Goal: Task Accomplishment & Management: Complete application form

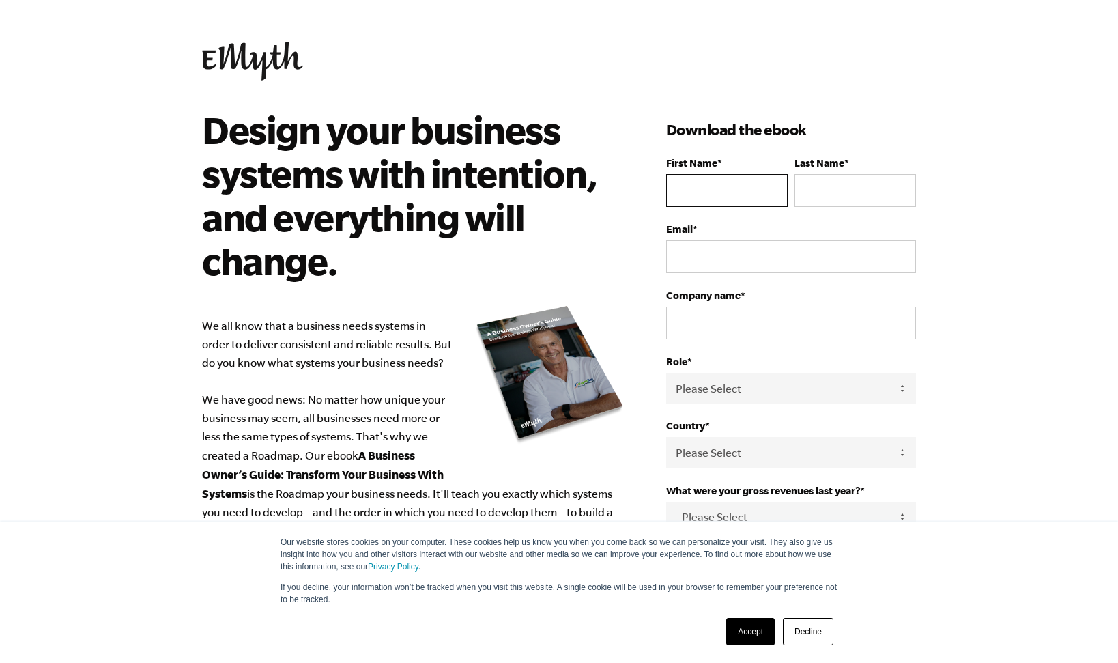
click at [727, 193] on input "First Name *" at bounding box center [726, 190] width 121 height 33
type input "[PERSON_NAME]"
type input "[PERSON_NAME][EMAIL_ADDRESS][DOMAIN_NAME]"
type input "[PERSON_NAME]"
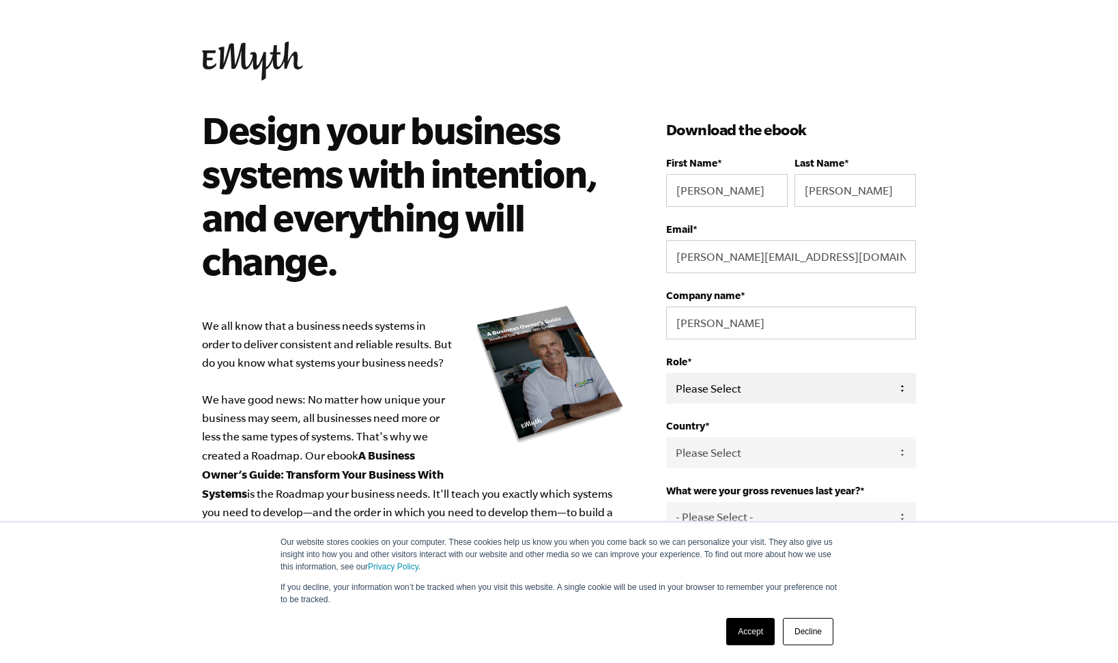
click at [798, 397] on select "Please Select Owner Partner / Co-Owner Executive Employee / Other" at bounding box center [791, 388] width 250 height 31
select select "Owner"
click at [666, 373] on select "Please Select Owner Partner / Co-Owner Executive Employee / Other" at bounding box center [791, 388] width 250 height 31
click at [766, 388] on select "Please Select Owner Partner / Co-Owner Executive Employee / Other" at bounding box center [791, 388] width 250 height 31
click at [1000, 349] on body "Our website stores cookies on your computer. These cookies help us know you whe…" at bounding box center [559, 331] width 1118 height 663
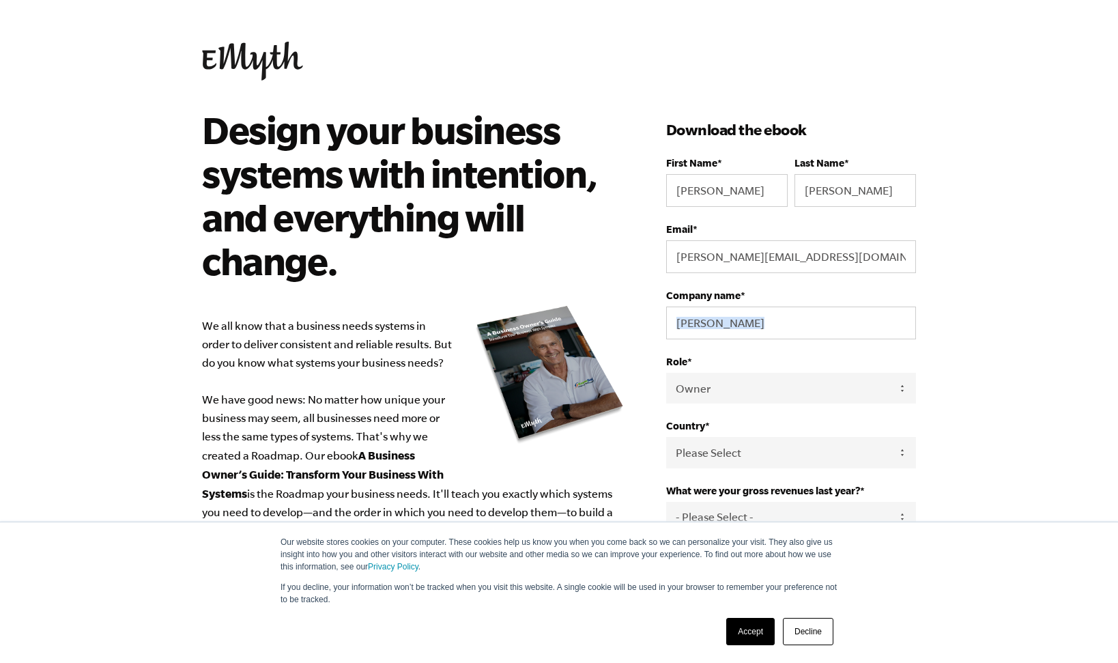
click at [1000, 349] on body "Our website stores cookies on your computer. These cookies help us know you whe…" at bounding box center [559, 331] width 1118 height 663
click at [815, 450] on select "Please Select United States Afghanistan Åland Islands Albania Algeria American …" at bounding box center [791, 452] width 250 height 31
select select "United States"
click at [666, 438] on select "Please Select United States Afghanistan Åland Islands Albania Algeria American …" at bounding box center [791, 452] width 250 height 31
click at [1030, 283] on body "Our website stores cookies on your computer. These cookies help us know you whe…" at bounding box center [559, 331] width 1118 height 663
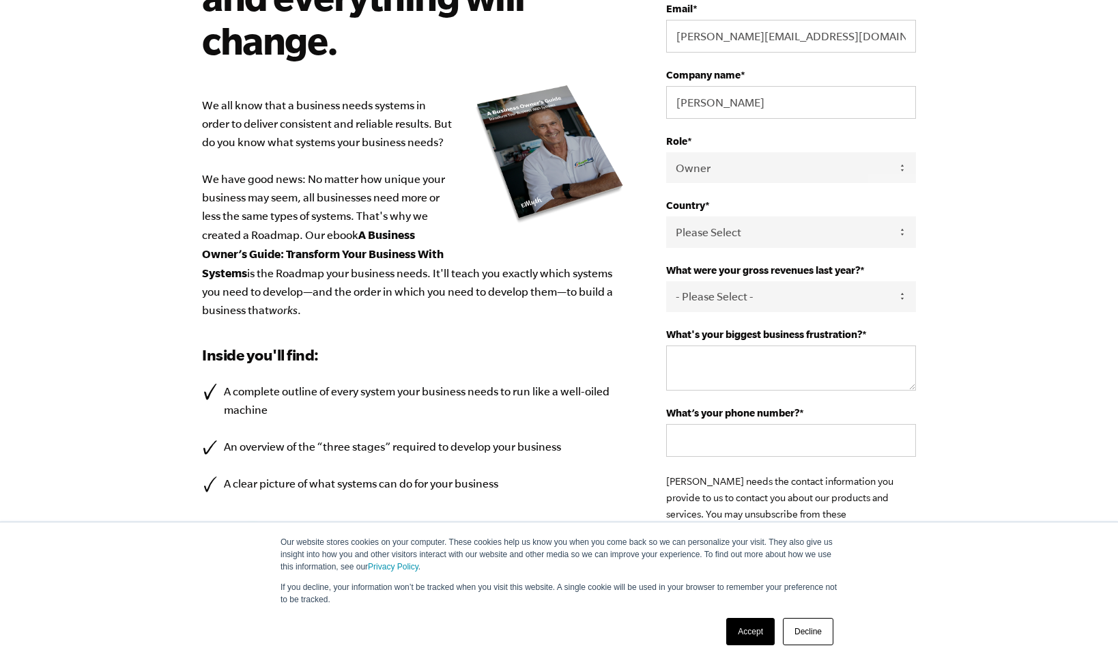
scroll to position [273, 0]
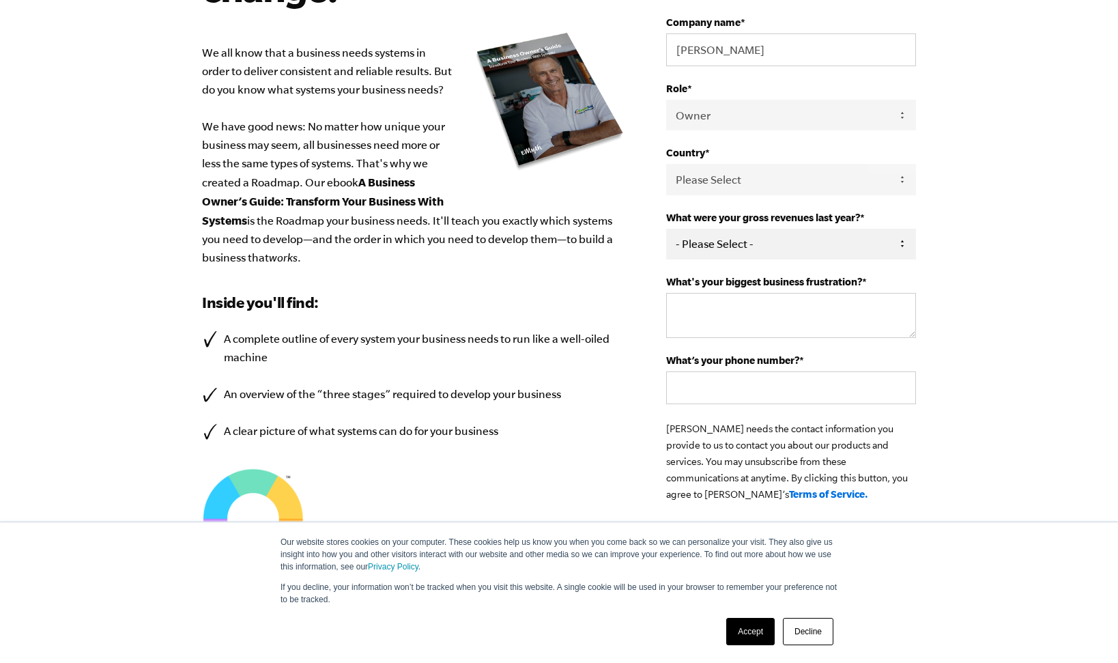
click at [782, 250] on select "- Please Select - 0-75K 76-150K 151-275K 276-500K 501-750K 751-1M 1-2.5M 2.5-5M…" at bounding box center [791, 244] width 250 height 31
select select "1-2.5M"
click at [666, 231] on select "- Please Select - 0-75K 76-150K 151-275K 276-500K 501-750K 751-1M 1-2.5M 2.5-5M…" at bounding box center [791, 244] width 250 height 31
click at [731, 314] on textarea "What's your biggest business frustration? *" at bounding box center [791, 315] width 250 height 45
type textarea "Personnel, and personnel following systems consistently."
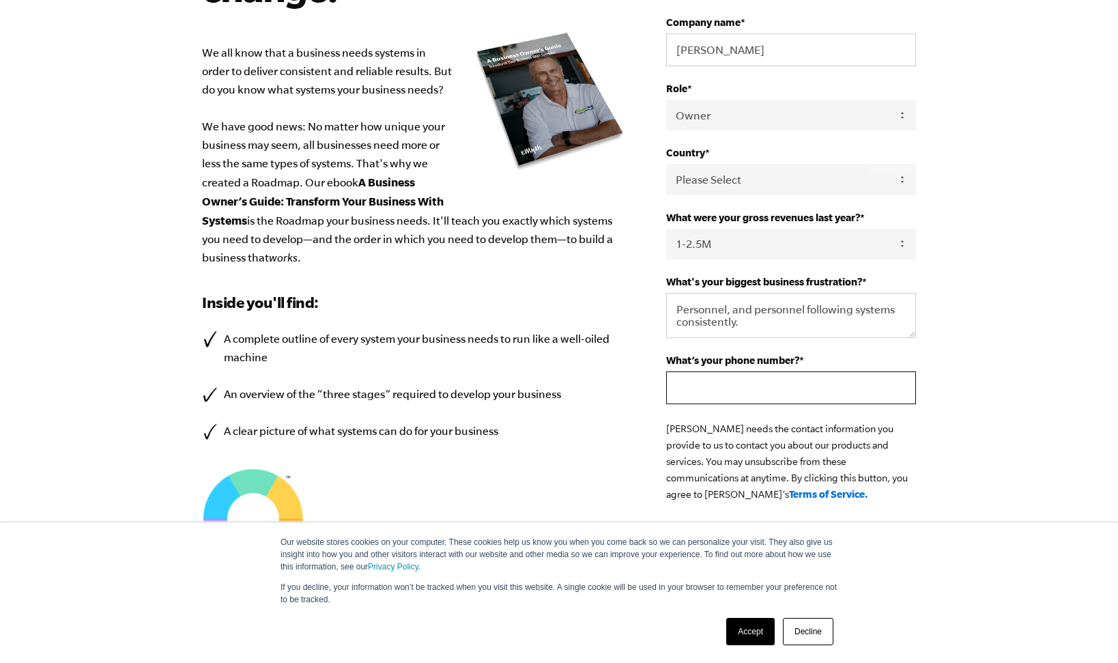
click at [752, 390] on input "What’s your phone number? *" at bounding box center [791, 387] width 250 height 33
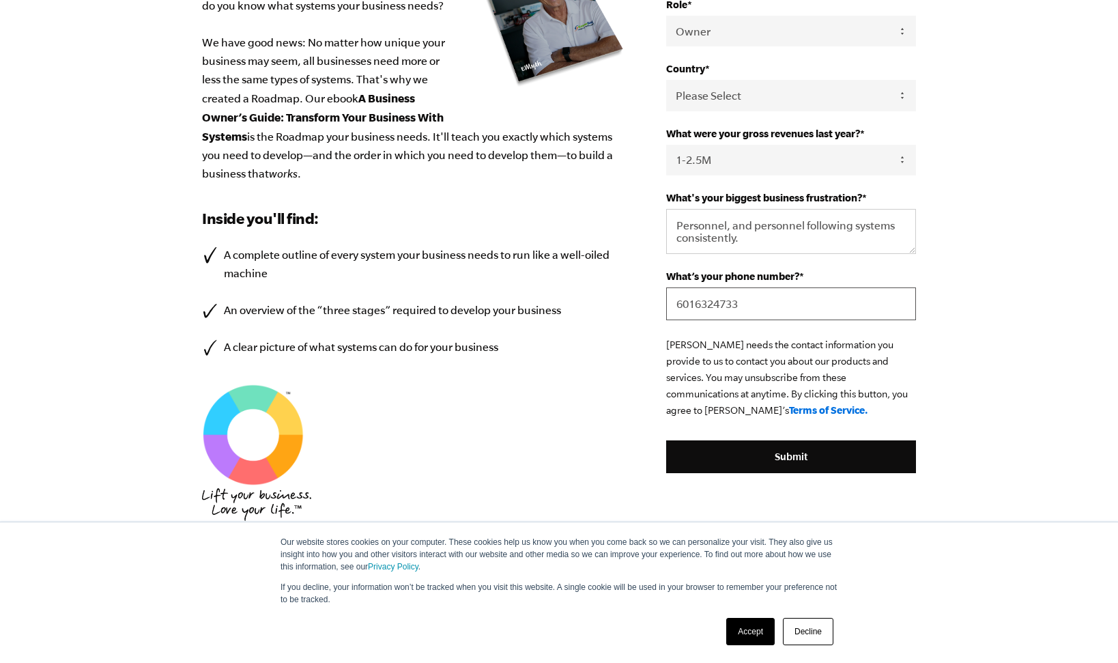
scroll to position [436, 0]
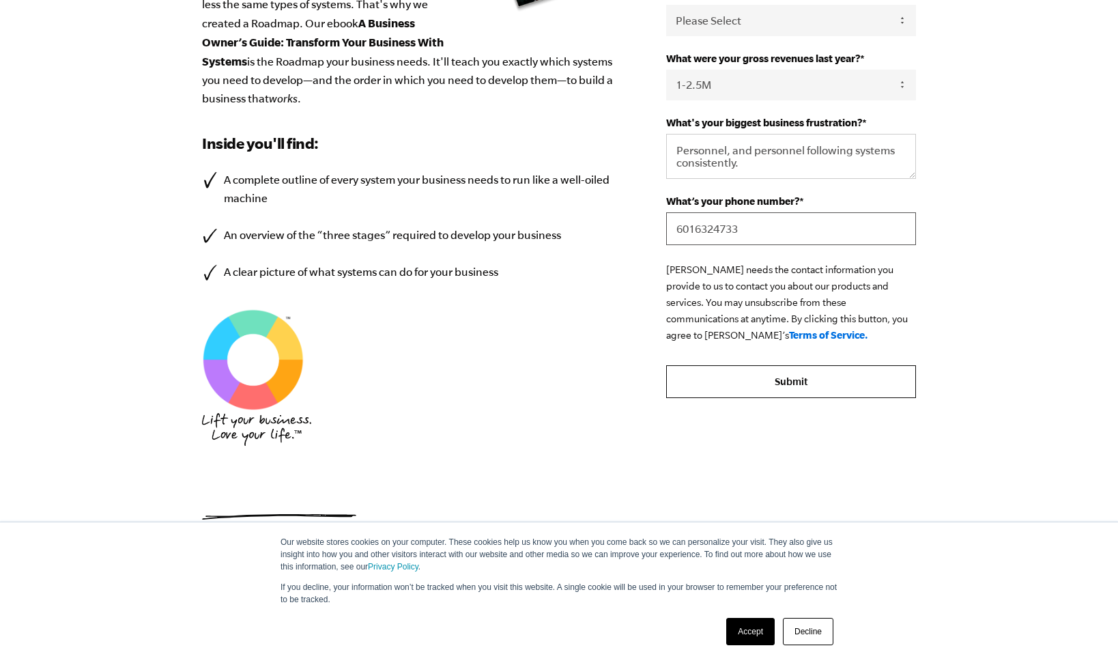
type input "6016324733"
click at [785, 377] on input "Submit" at bounding box center [791, 381] width 250 height 33
